Goal: Check status: Check status

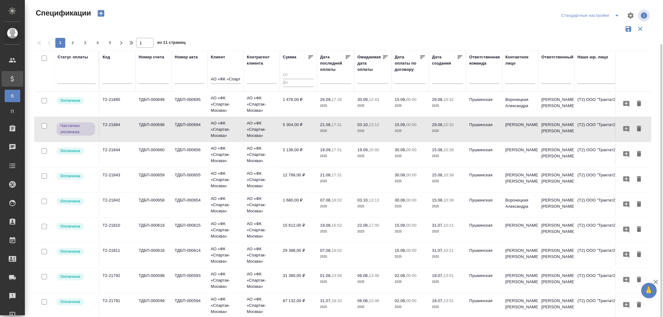
scroll to position [23, 0]
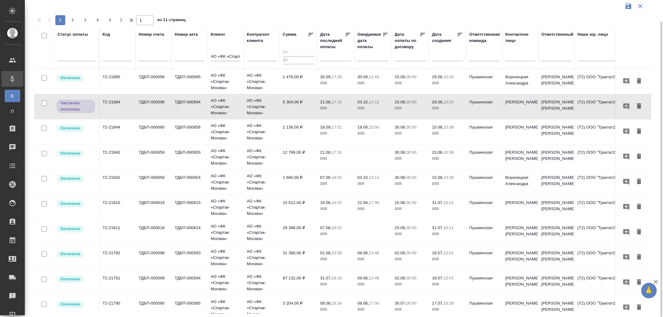
click at [295, 102] on td "5 304,00 ₽" at bounding box center [298, 107] width 37 height 22
click at [172, 102] on td "ТДБП-000694" at bounding box center [190, 107] width 36 height 22
click at [173, 102] on td "ТДБП-000694" at bounding box center [190, 107] width 36 height 22
click at [216, 105] on p "АО «ФК «Спартак-Москва»" at bounding box center [226, 107] width 30 height 19
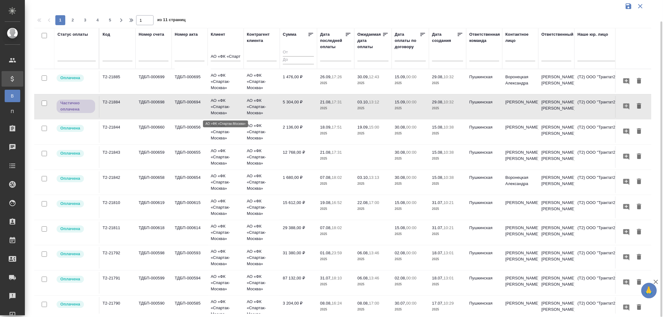
click at [216, 105] on p "АО «ФК «Спартак-Москва»" at bounding box center [226, 107] width 30 height 19
drag, startPoint x: 210, startPoint y: 55, endPoint x: 328, endPoint y: 58, distance: 117.2
click at [328, 58] on tr "Статус оплаты Код Номер счета [PERSON_NAME] акта Клиент АО «ФК «Спартак-Москва»…" at bounding box center [437, 48] width 807 height 41
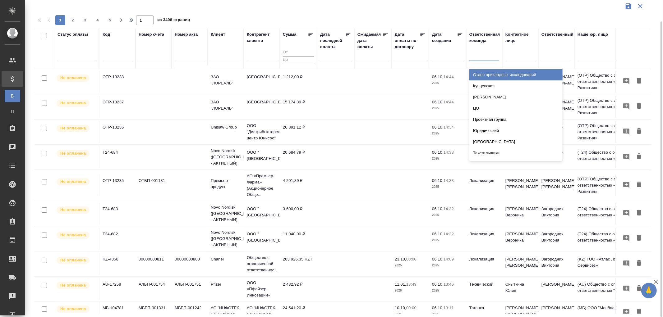
click at [475, 58] on div at bounding box center [484, 54] width 30 height 9
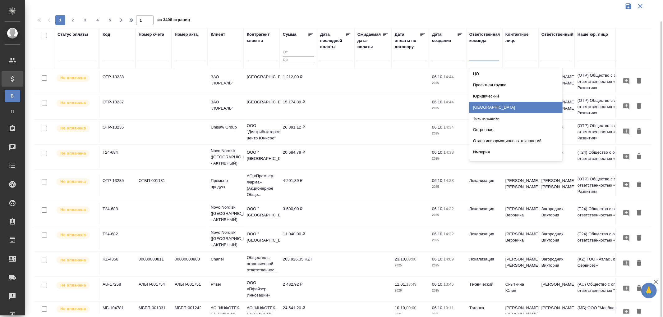
scroll to position [103, 0]
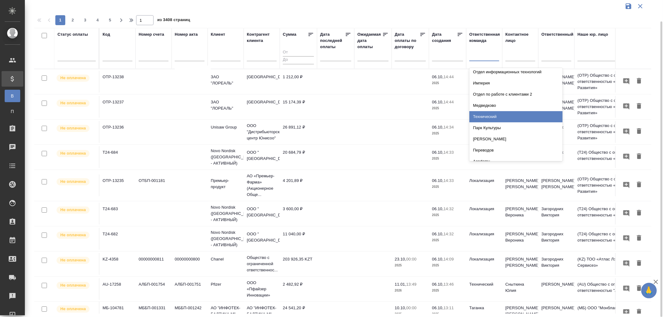
click at [492, 114] on div "Технический" at bounding box center [515, 116] width 93 height 11
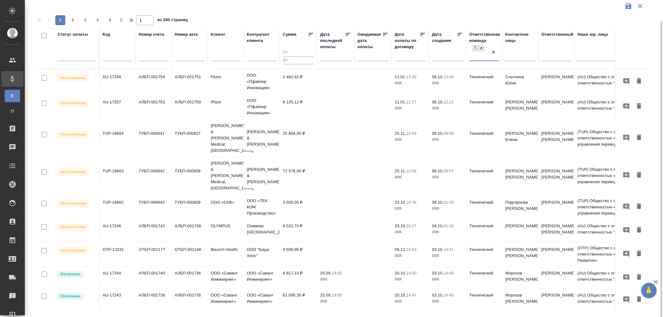
click at [329, 56] on input "text" at bounding box center [337, 56] width 27 height 9
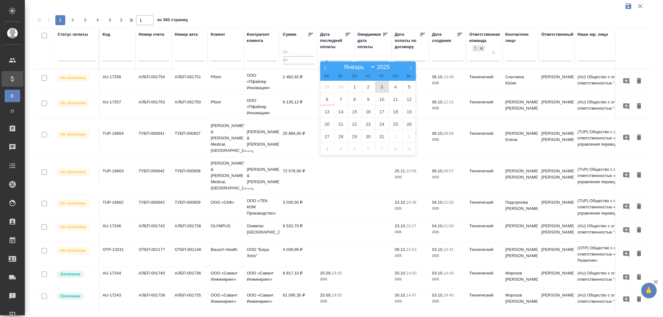
click at [379, 86] on span "3" at bounding box center [382, 87] width 14 height 12
type div "[DATE]T21:00:00.000Z"
click at [408, 88] on span "5" at bounding box center [409, 87] width 14 height 12
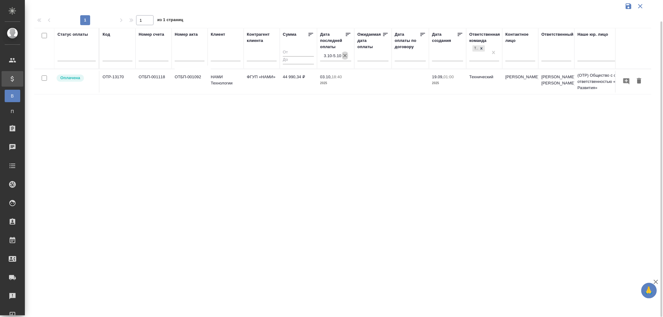
click at [345, 56] on icon "button" at bounding box center [345, 56] width 6 height 6
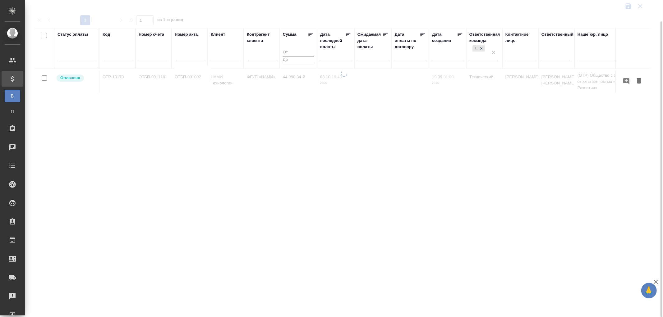
click at [345, 56] on input "text" at bounding box center [337, 56] width 27 height 9
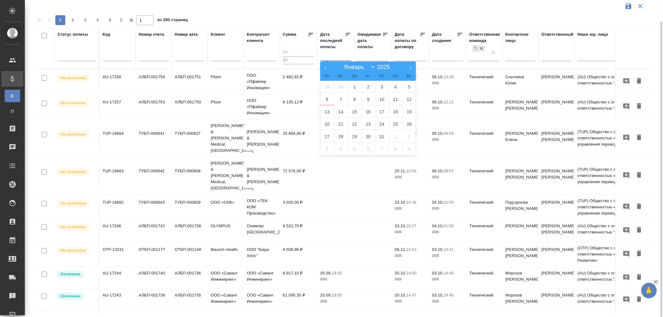
click at [328, 57] on input "text" at bounding box center [337, 56] width 27 height 9
click at [380, 88] on span "3" at bounding box center [382, 87] width 14 height 12
type div "[DATE]T21:00:00.000Z"
click at [410, 87] on span "5" at bounding box center [409, 87] width 14 height 12
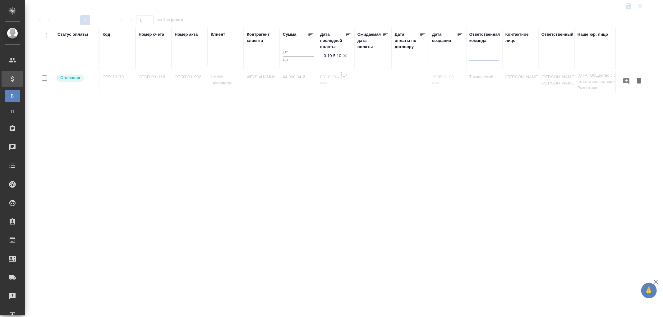
click at [478, 58] on div at bounding box center [484, 54] width 30 height 9
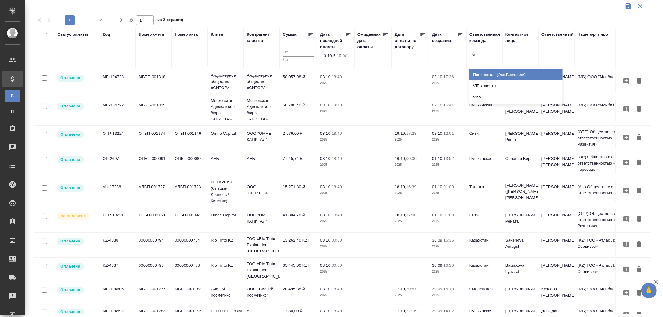
type input "vip"
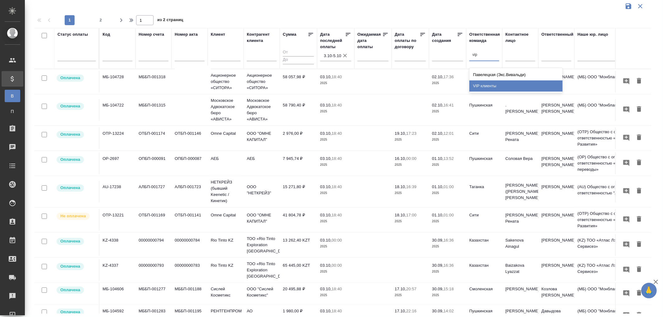
click at [491, 88] on div "VIP клиенты" at bounding box center [515, 85] width 93 height 11
click at [224, 55] on input "text" at bounding box center [226, 57] width 30 height 8
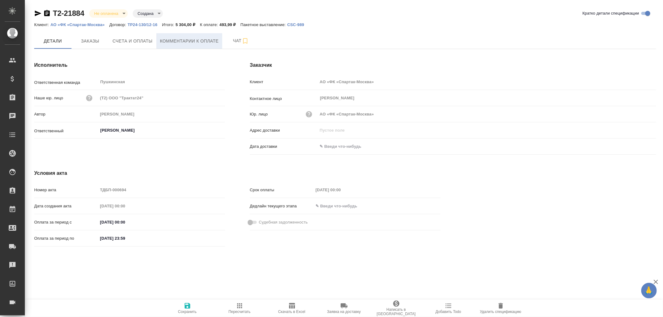
click at [195, 38] on span "Комментарии к оплате" at bounding box center [189, 41] width 59 height 8
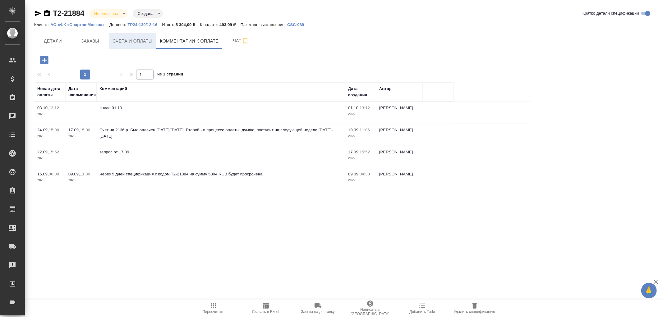
click at [133, 36] on button "Счета и оплаты" at bounding box center [133, 41] width 48 height 16
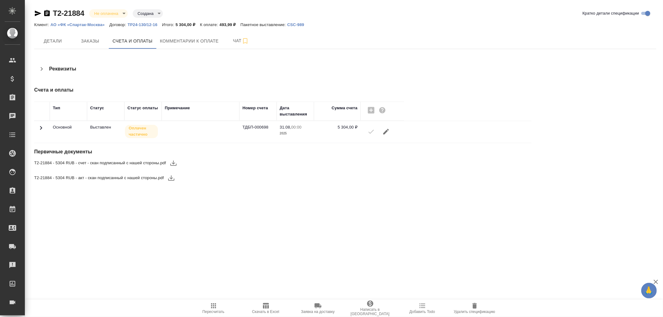
click at [42, 126] on icon at bounding box center [40, 127] width 7 height 7
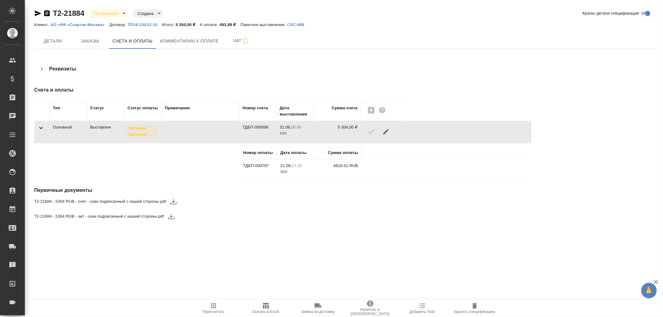
click at [41, 126] on icon at bounding box center [40, 127] width 7 height 7
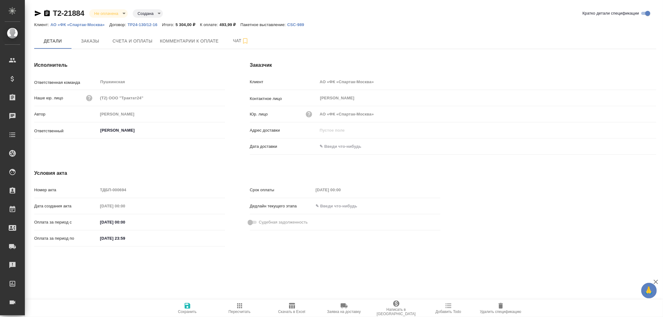
click at [125, 14] on body "🙏 .cls-1 fill:#fff; AWATERA Романенко Руфина r.romanenko Клиенты Спецификации З…" at bounding box center [331, 158] width 663 height 317
click at [377, 30] on div at bounding box center [331, 158] width 663 height 317
